Goal: Find specific page/section: Find specific page/section

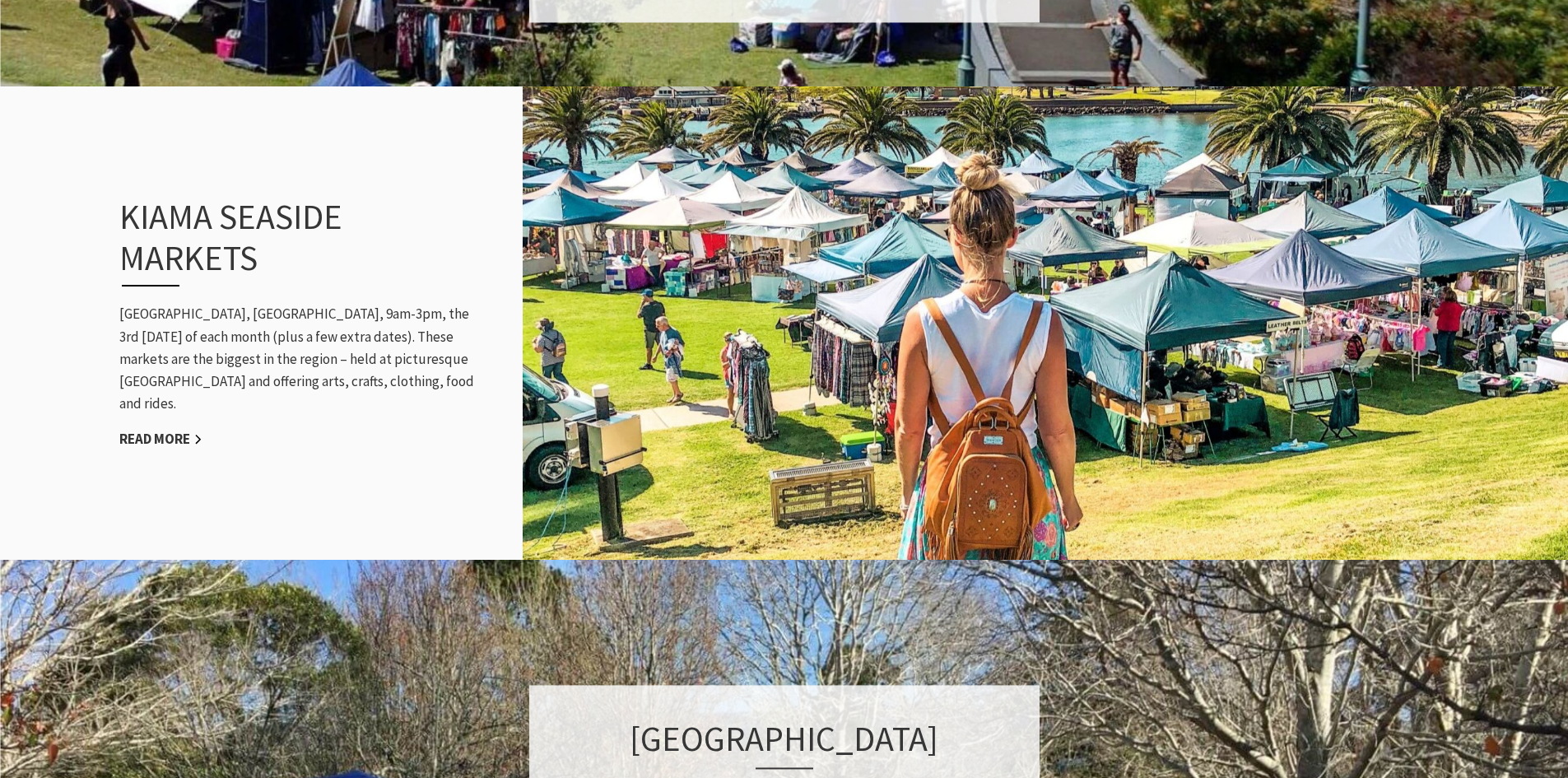
scroll to position [1543, 0]
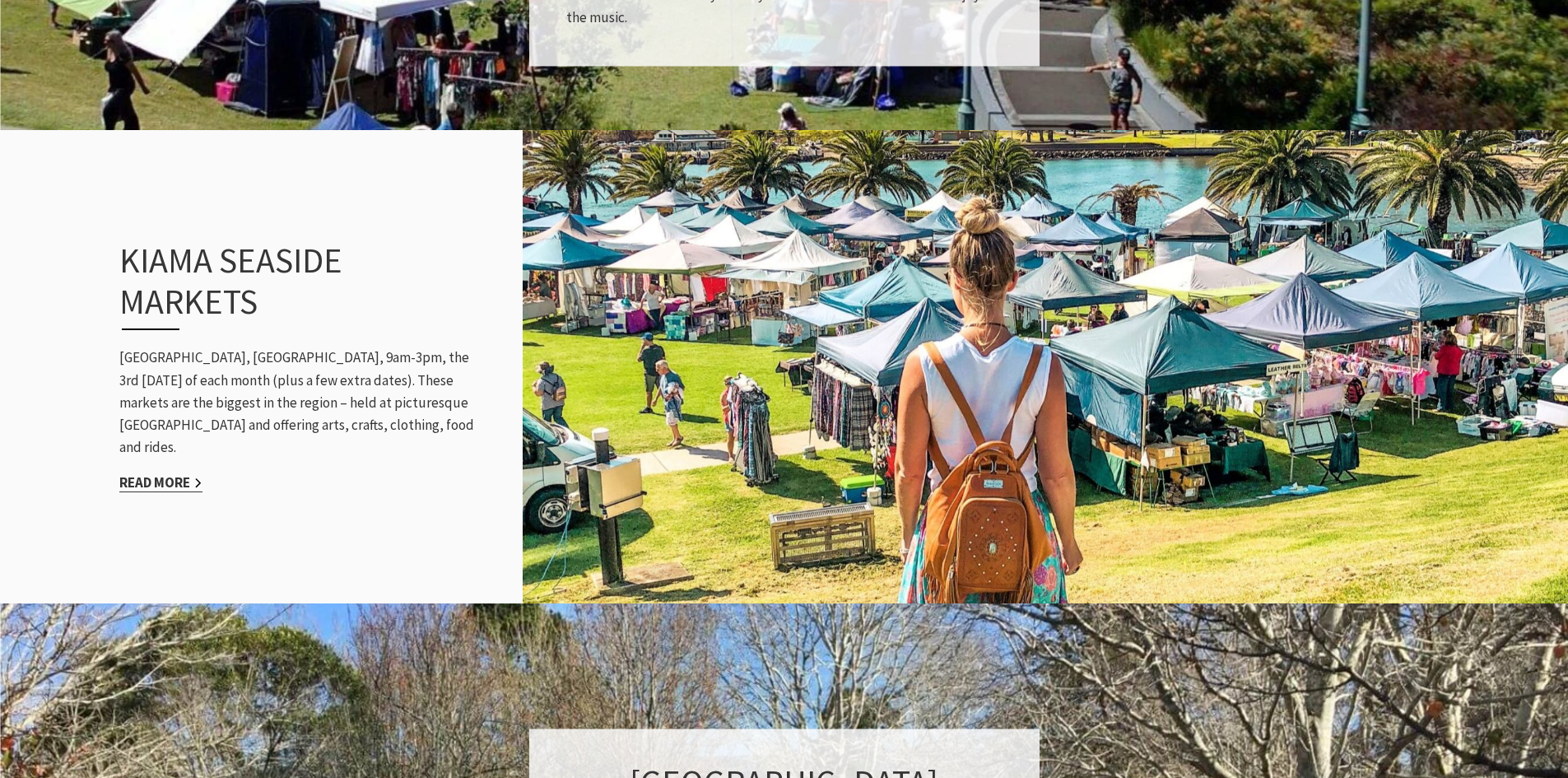
click at [156, 474] on link "Read More" at bounding box center [161, 483] width 83 height 19
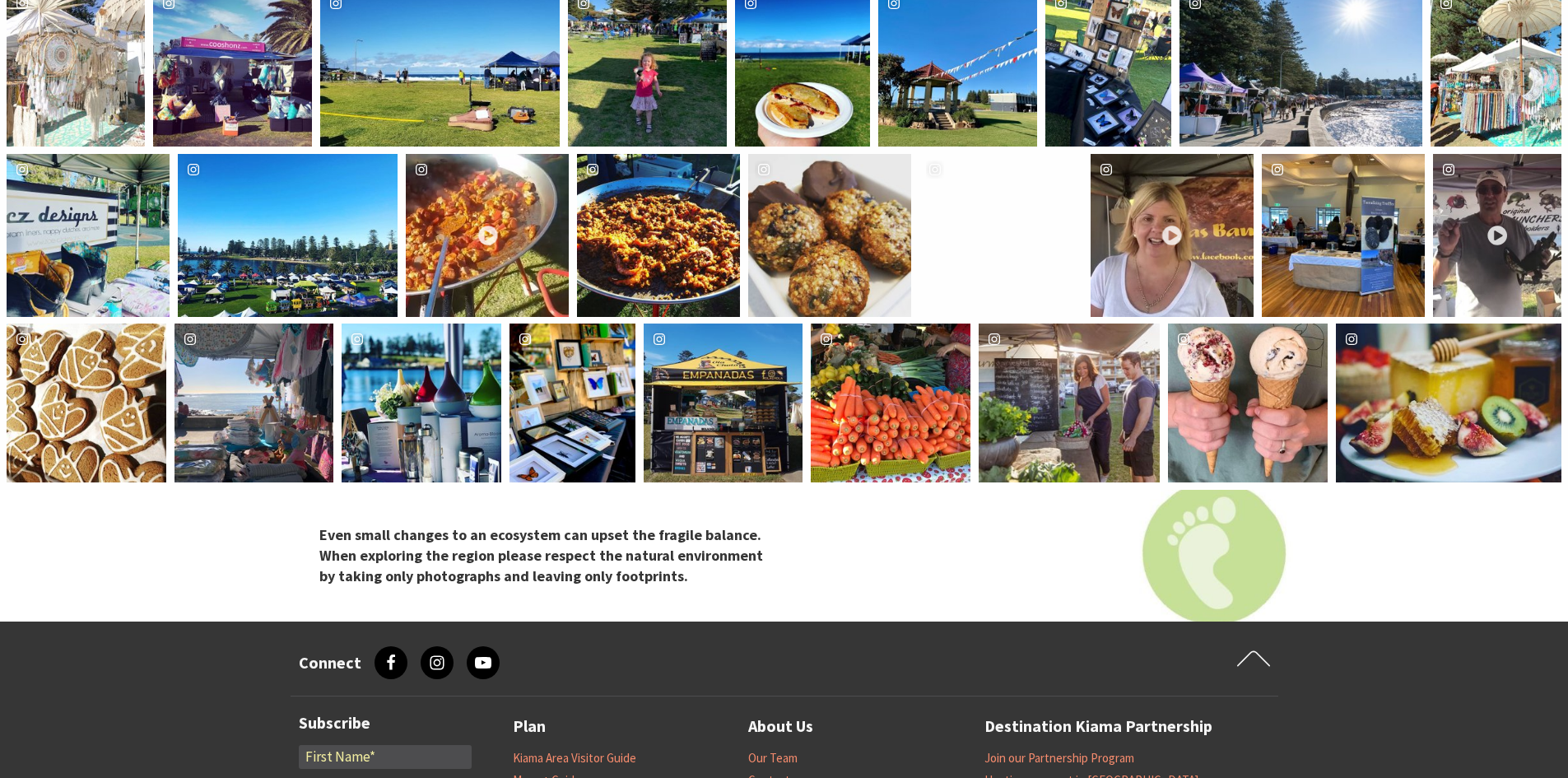
scroll to position [3150, 0]
